Goal: Find specific page/section: Find specific page/section

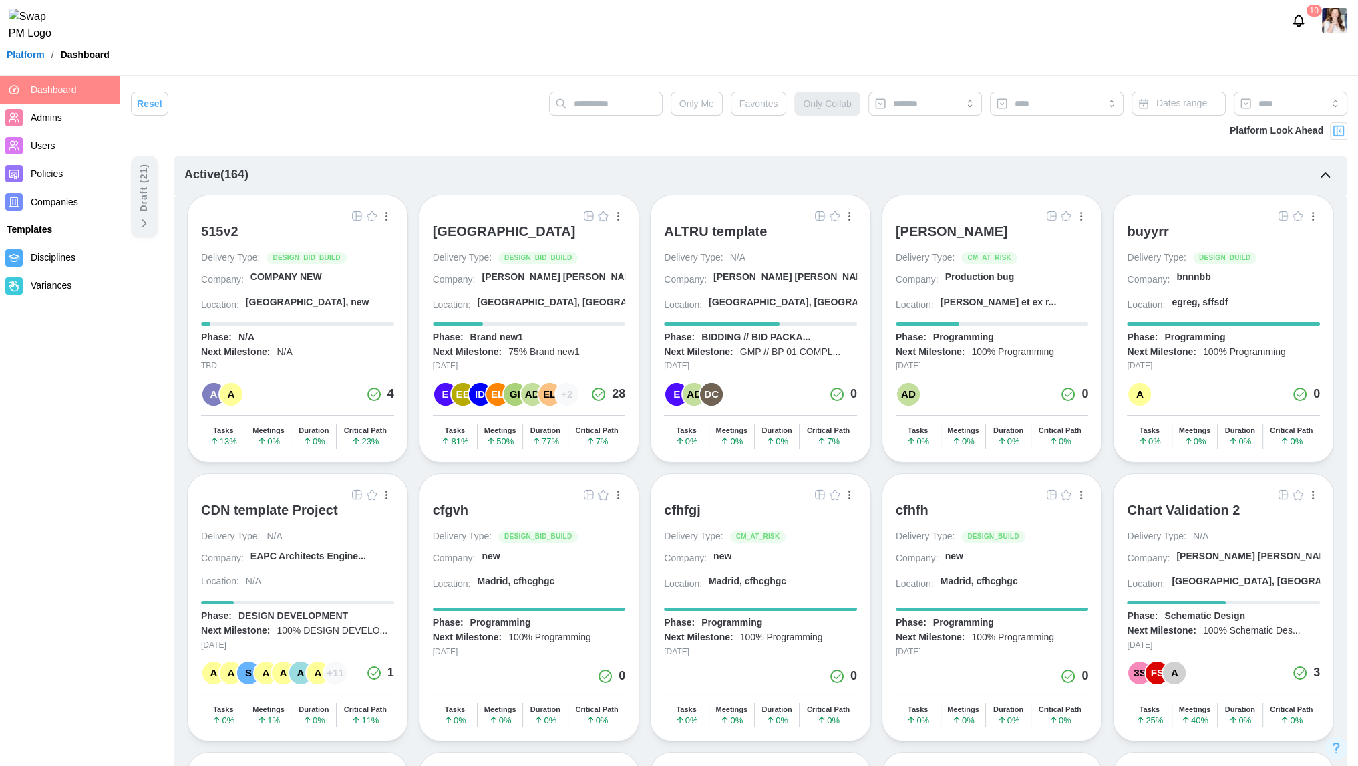
click at [883, 53] on div "Platform / Dashboard" at bounding box center [679, 55] width 1358 height 20
click at [564, 233] on div "[GEOGRAPHIC_DATA]" at bounding box center [504, 231] width 143 height 16
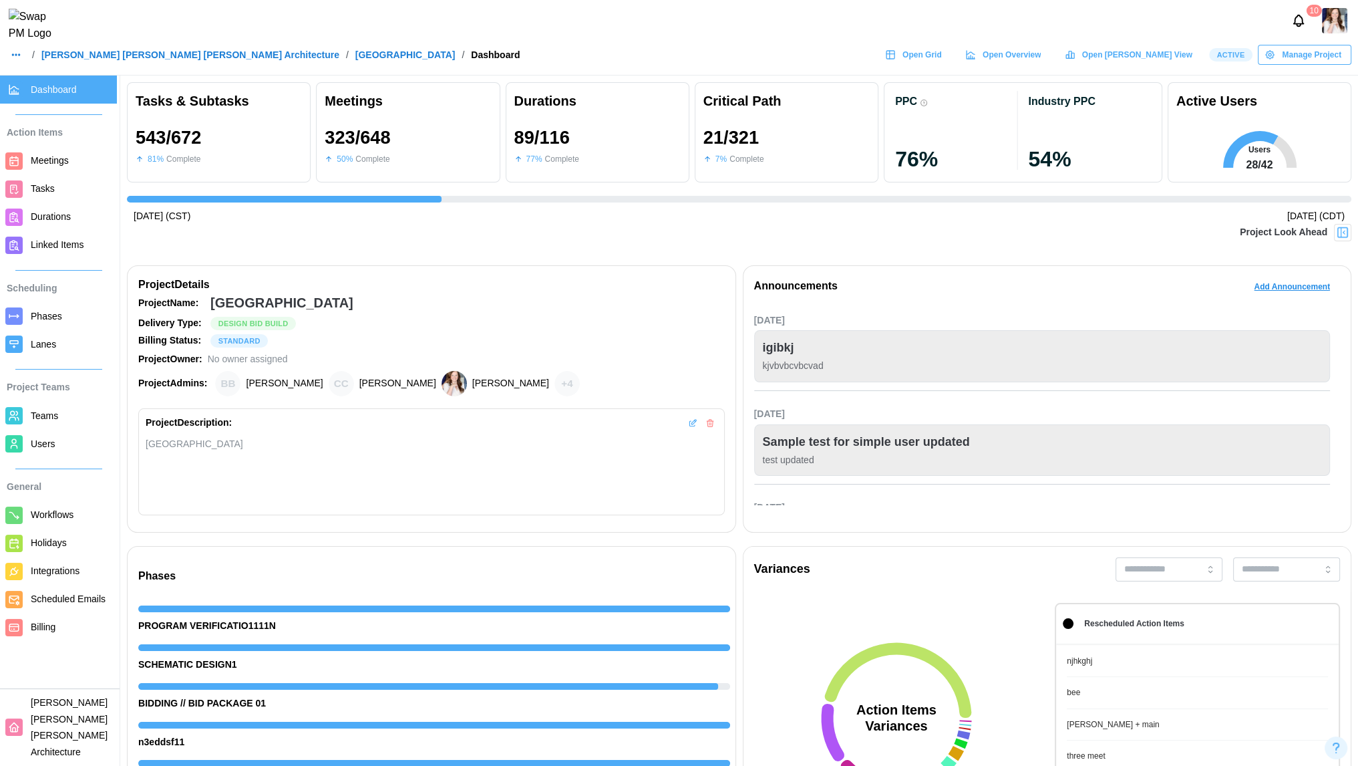
scroll to position [0, 14548]
click at [942, 64] on span "Open Grid" at bounding box center [922, 54] width 39 height 19
